Goal: Transaction & Acquisition: Obtain resource

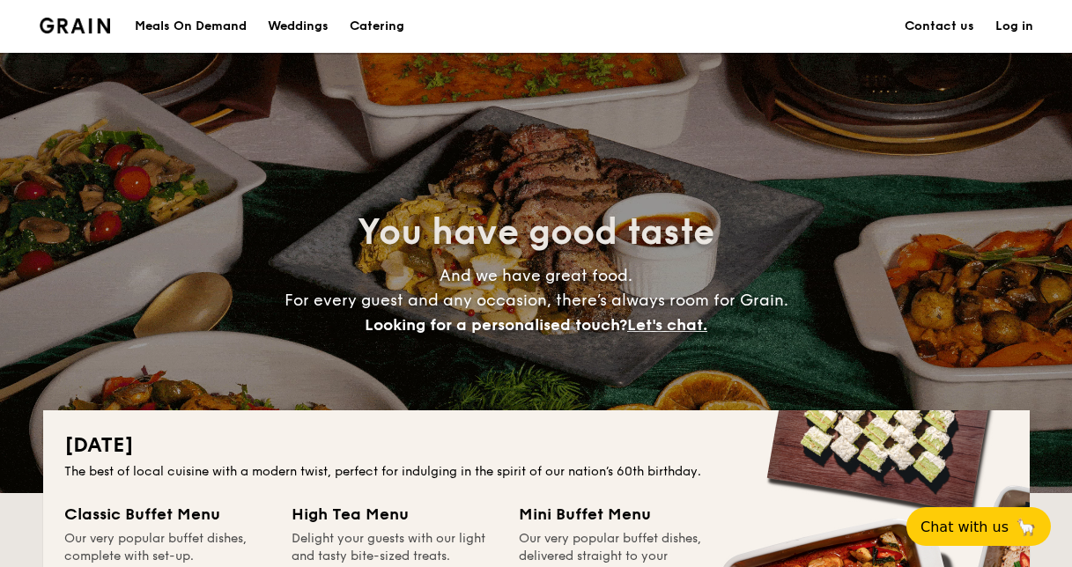
scroll to position [1057, 0]
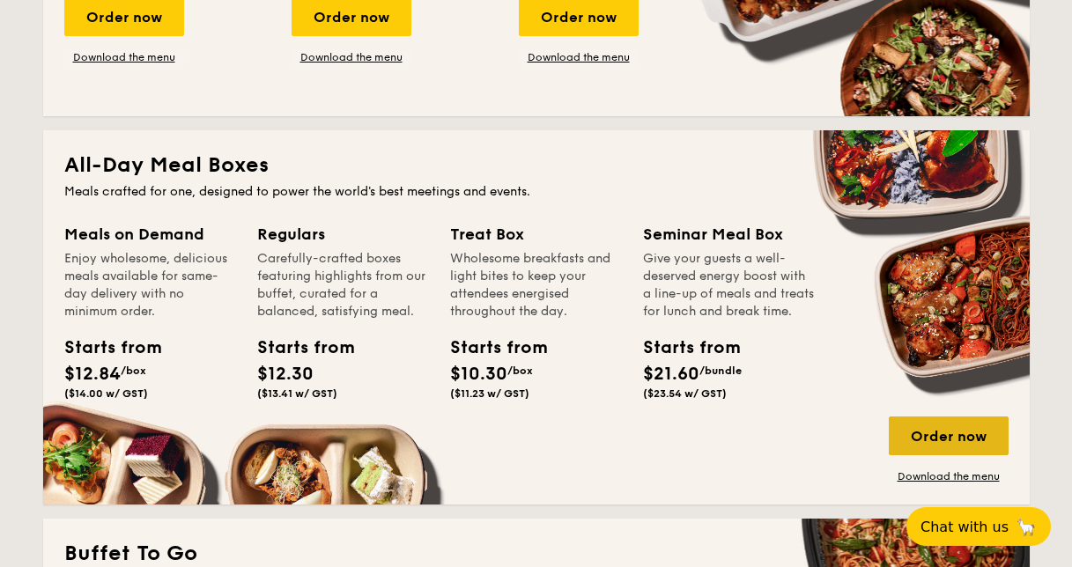
click at [921, 437] on div "Order now" at bounding box center [948, 435] width 120 height 39
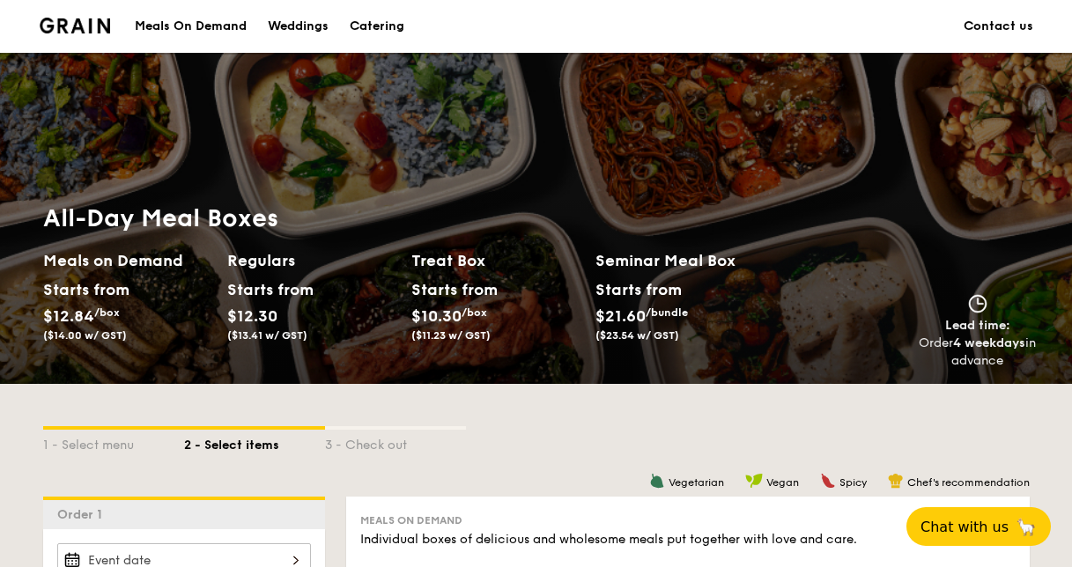
click at [369, 23] on div "Catering" at bounding box center [377, 26] width 55 height 53
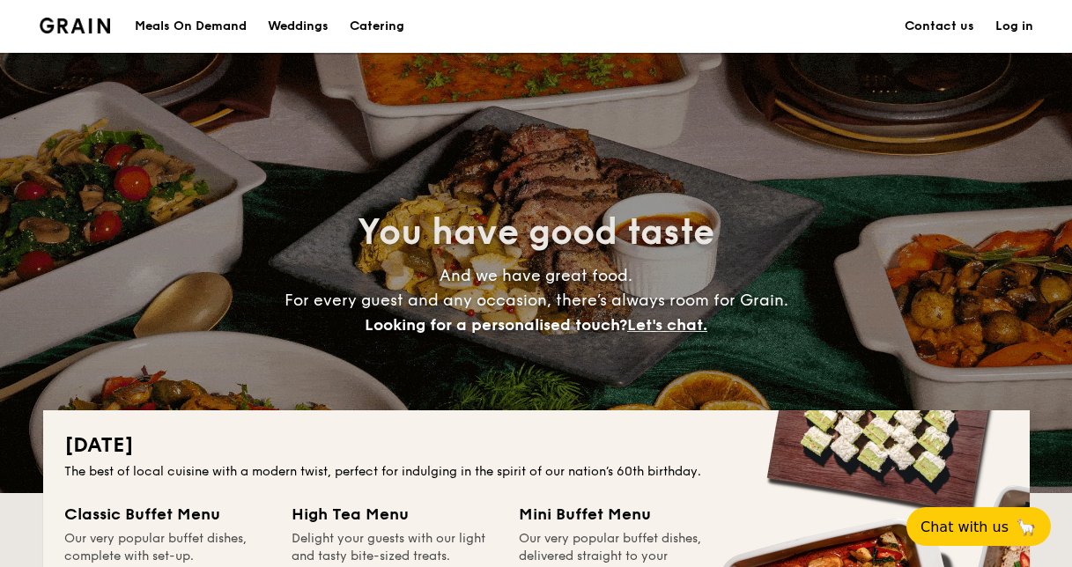
scroll to position [704, 0]
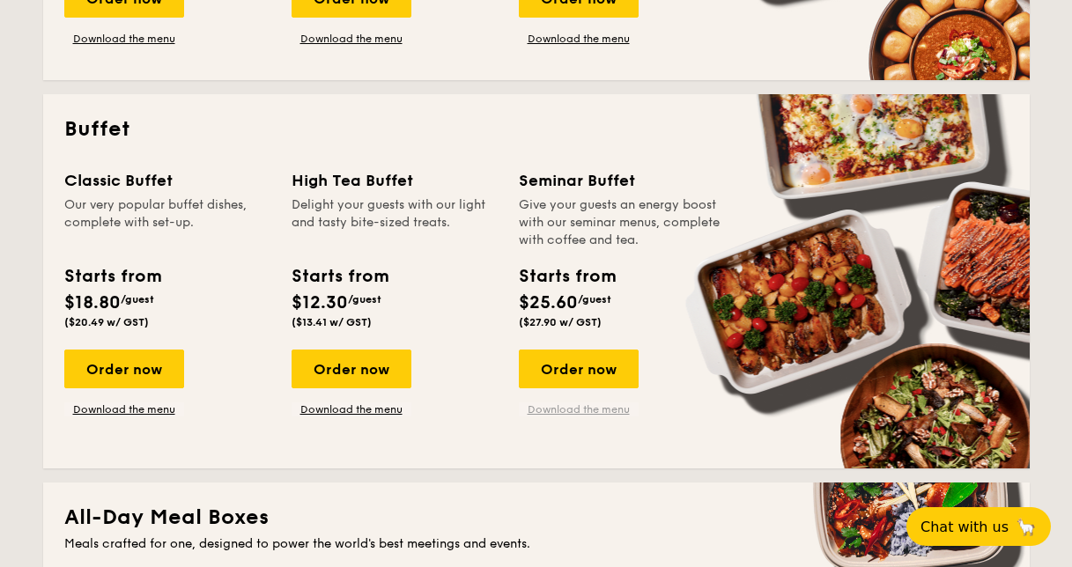
click at [599, 410] on link "Download the menu" at bounding box center [579, 409] width 120 height 14
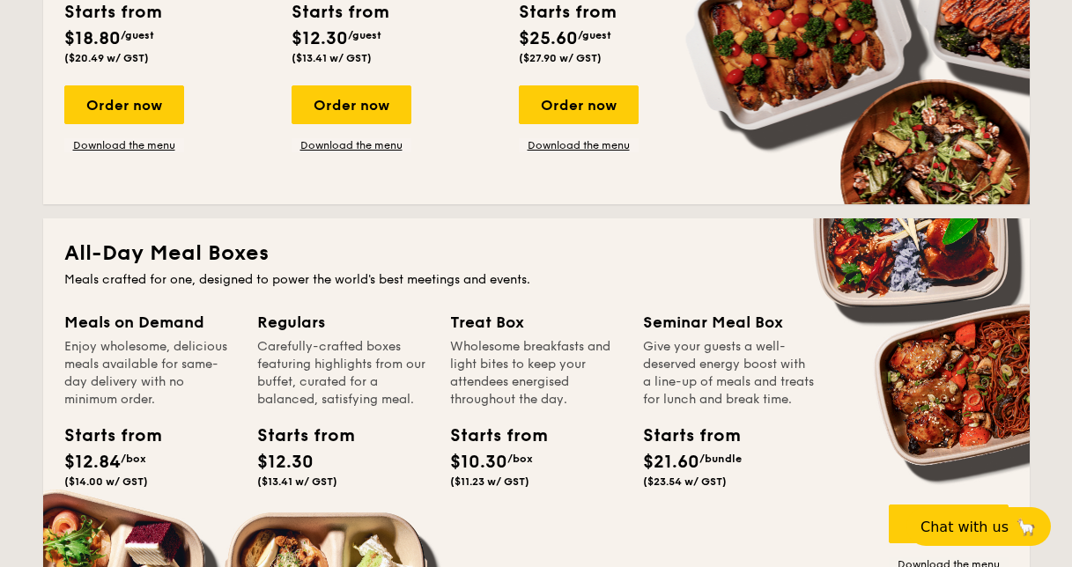
scroll to position [1321, 0]
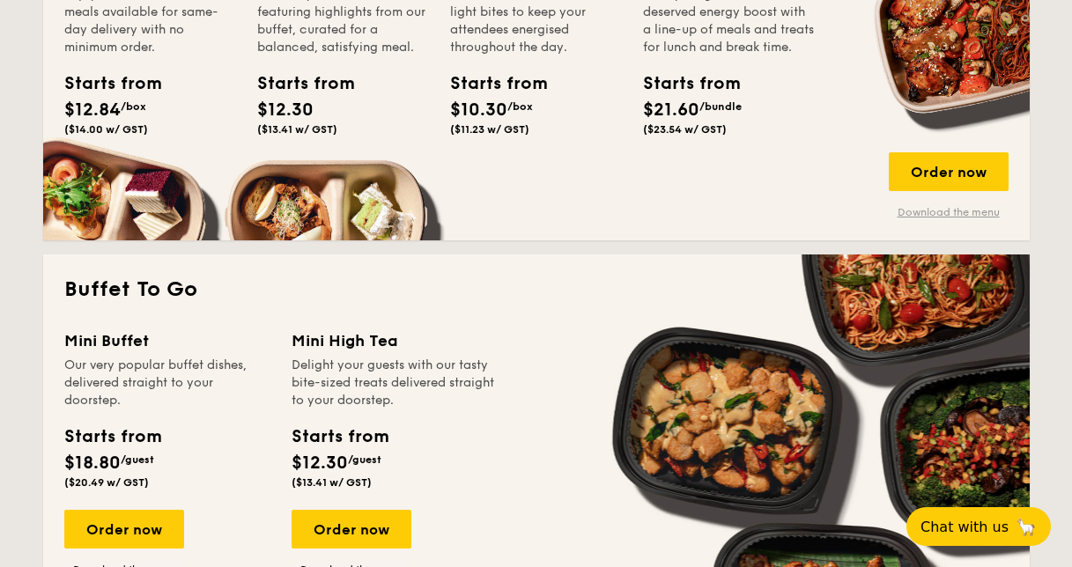
click at [940, 211] on link "Download the menu" at bounding box center [948, 212] width 120 height 14
